Goal: Task Accomplishment & Management: Use online tool/utility

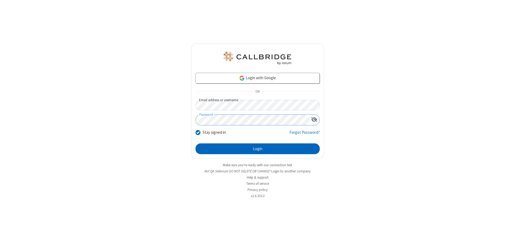
click at [258, 149] on button "Login" at bounding box center [258, 148] width 124 height 11
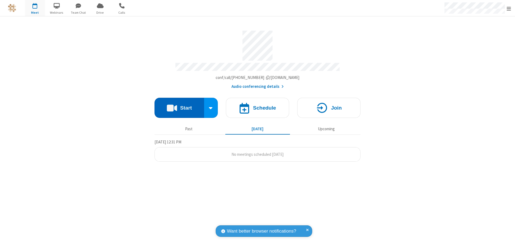
click at [179, 105] on button "Start" at bounding box center [180, 108] width 50 height 20
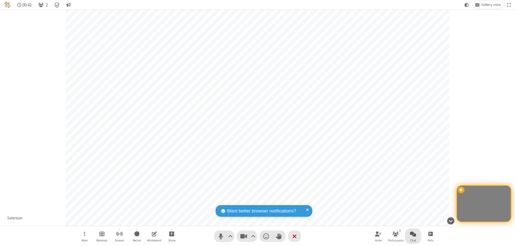
click at [413, 233] on span "Open chat" at bounding box center [413, 233] width 6 height 7
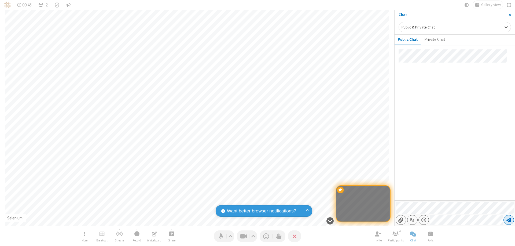
click at [509, 220] on span "Send message" at bounding box center [509, 219] width 5 height 5
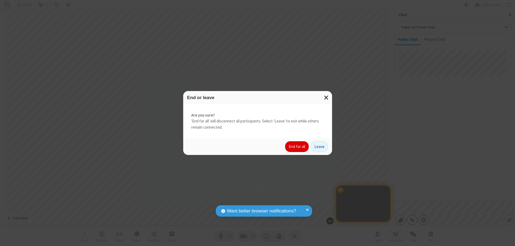
click at [297, 146] on button "End for all" at bounding box center [297, 146] width 24 height 11
